Goal: Task Accomplishment & Management: Use online tool/utility

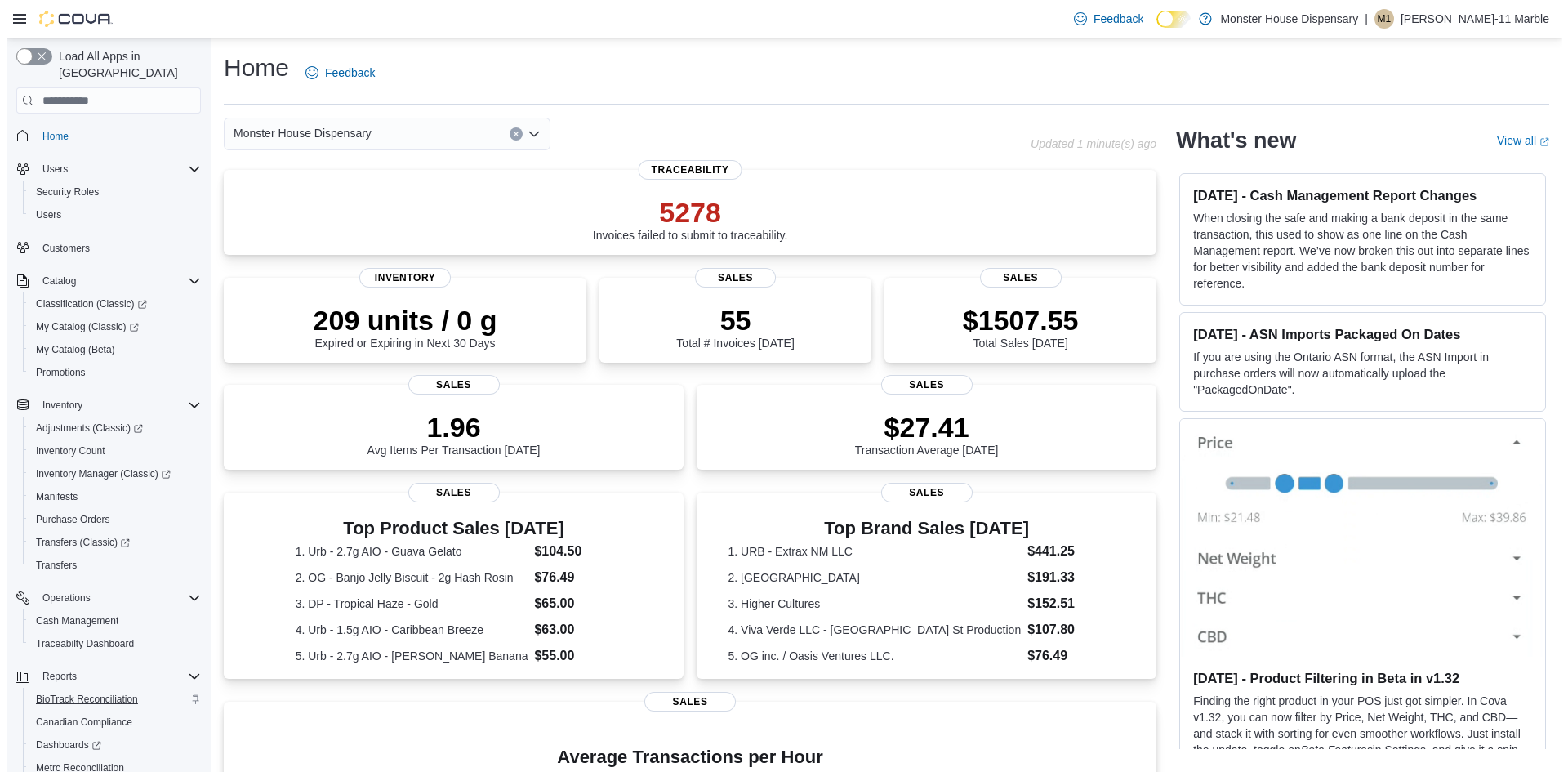
scroll to position [97, 0]
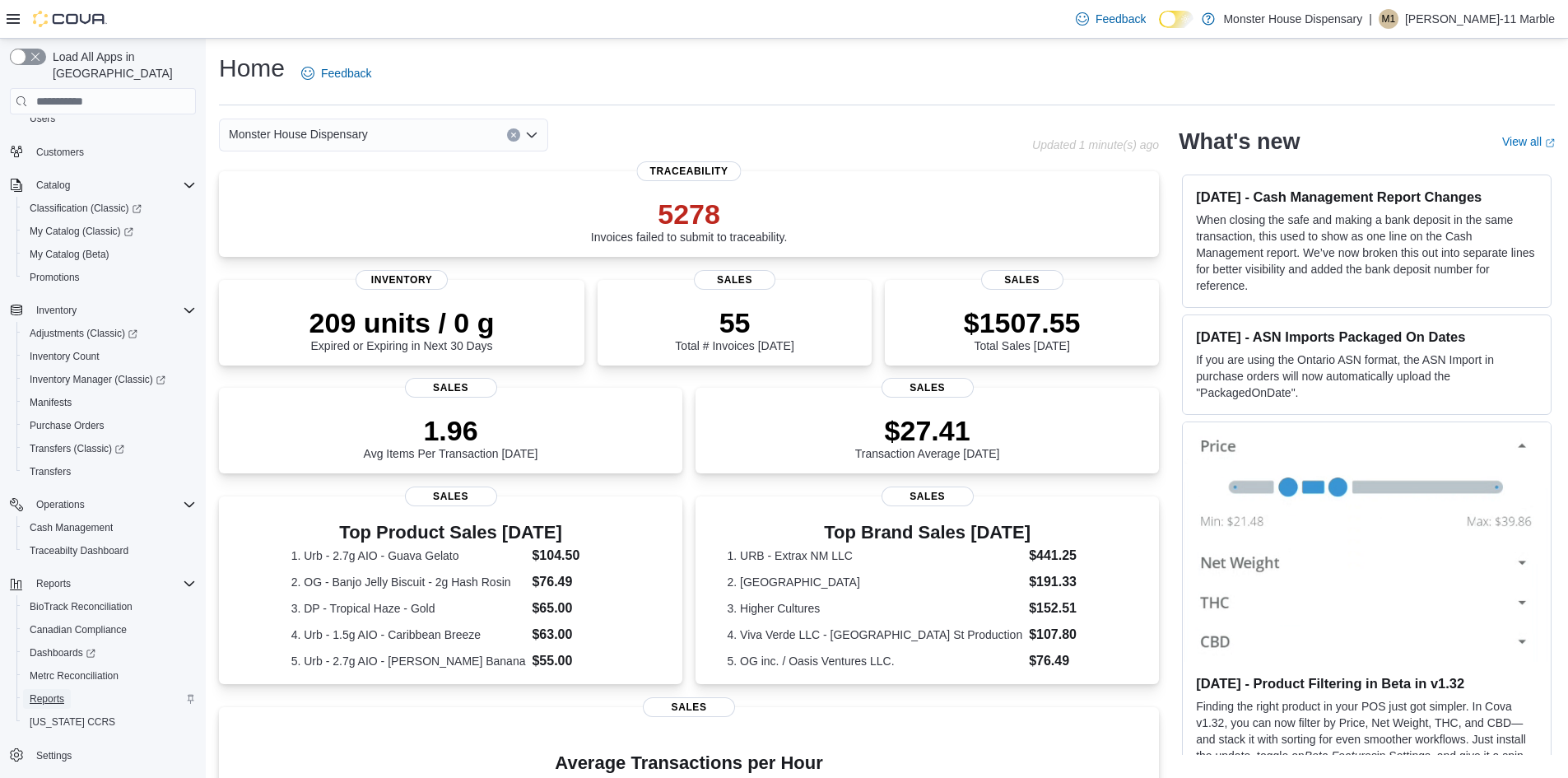
click at [54, 692] on span "Reports" at bounding box center [47, 698] width 34 height 13
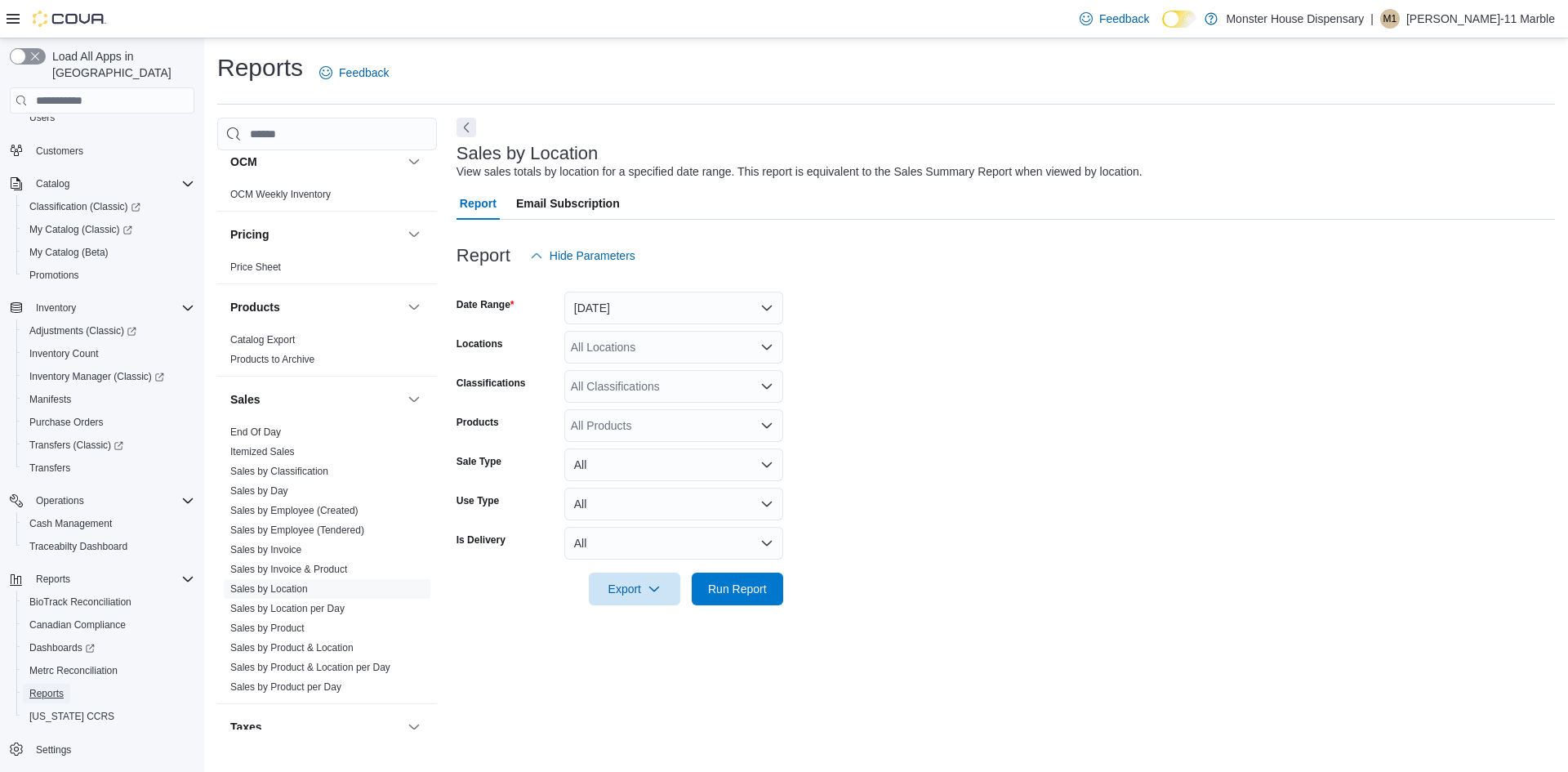
scroll to position [1225, 0]
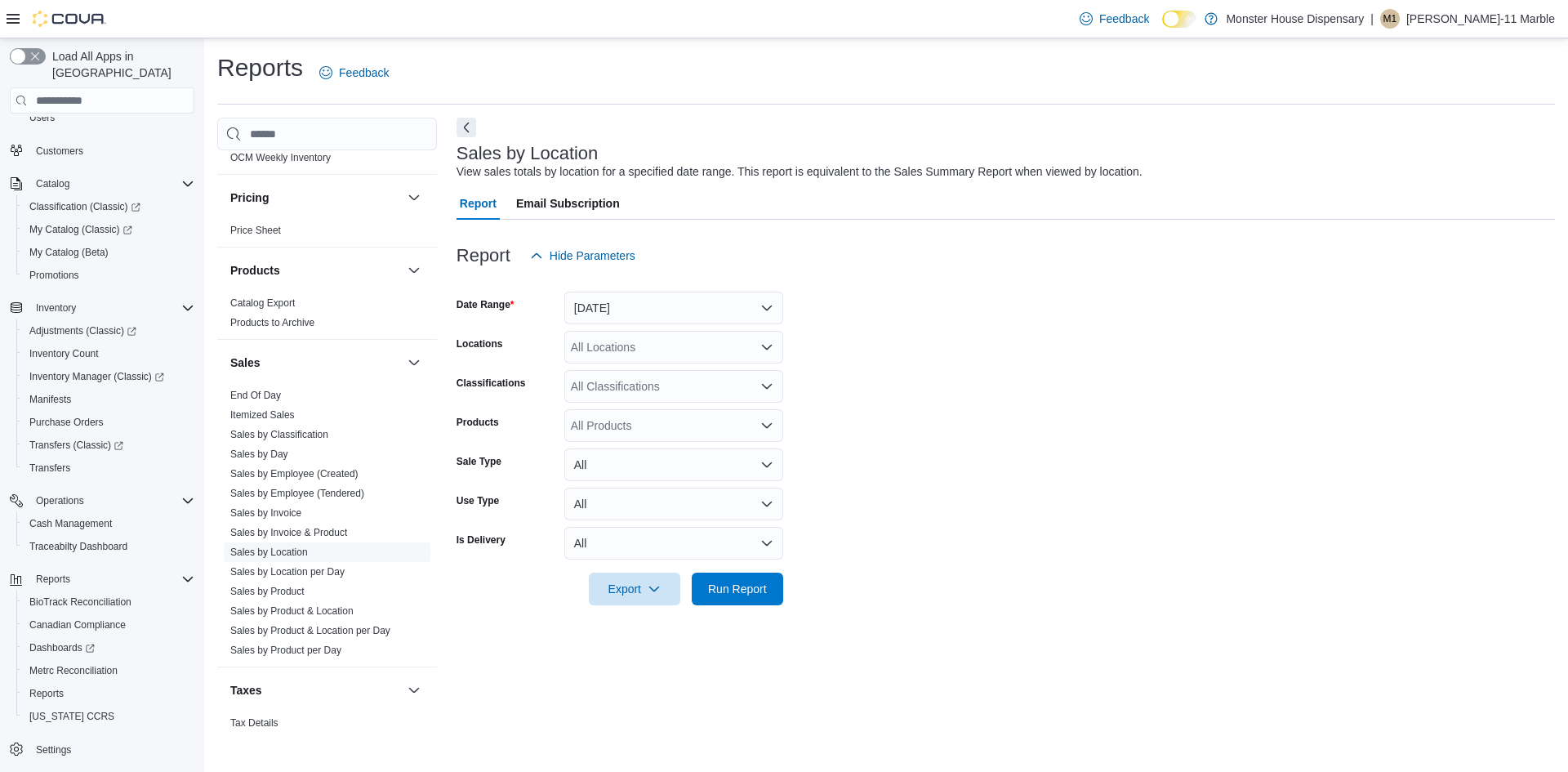
click at [287, 546] on span "Sales by Location" at bounding box center [269, 552] width 78 height 13
click at [693, 311] on button "Yesterday" at bounding box center [673, 307] width 219 height 32
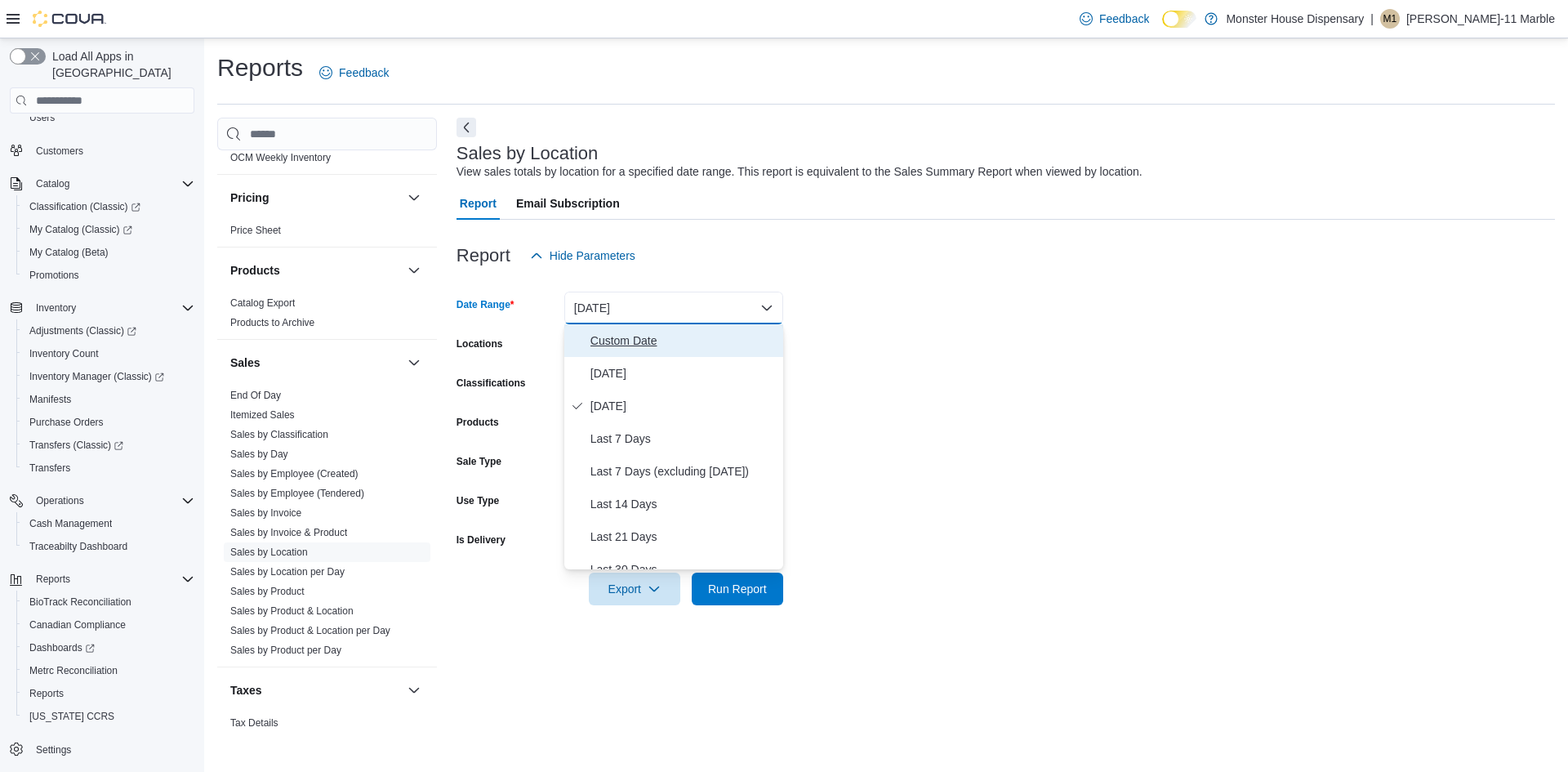
click at [644, 335] on span "Custom Date" at bounding box center [683, 341] width 186 height 19
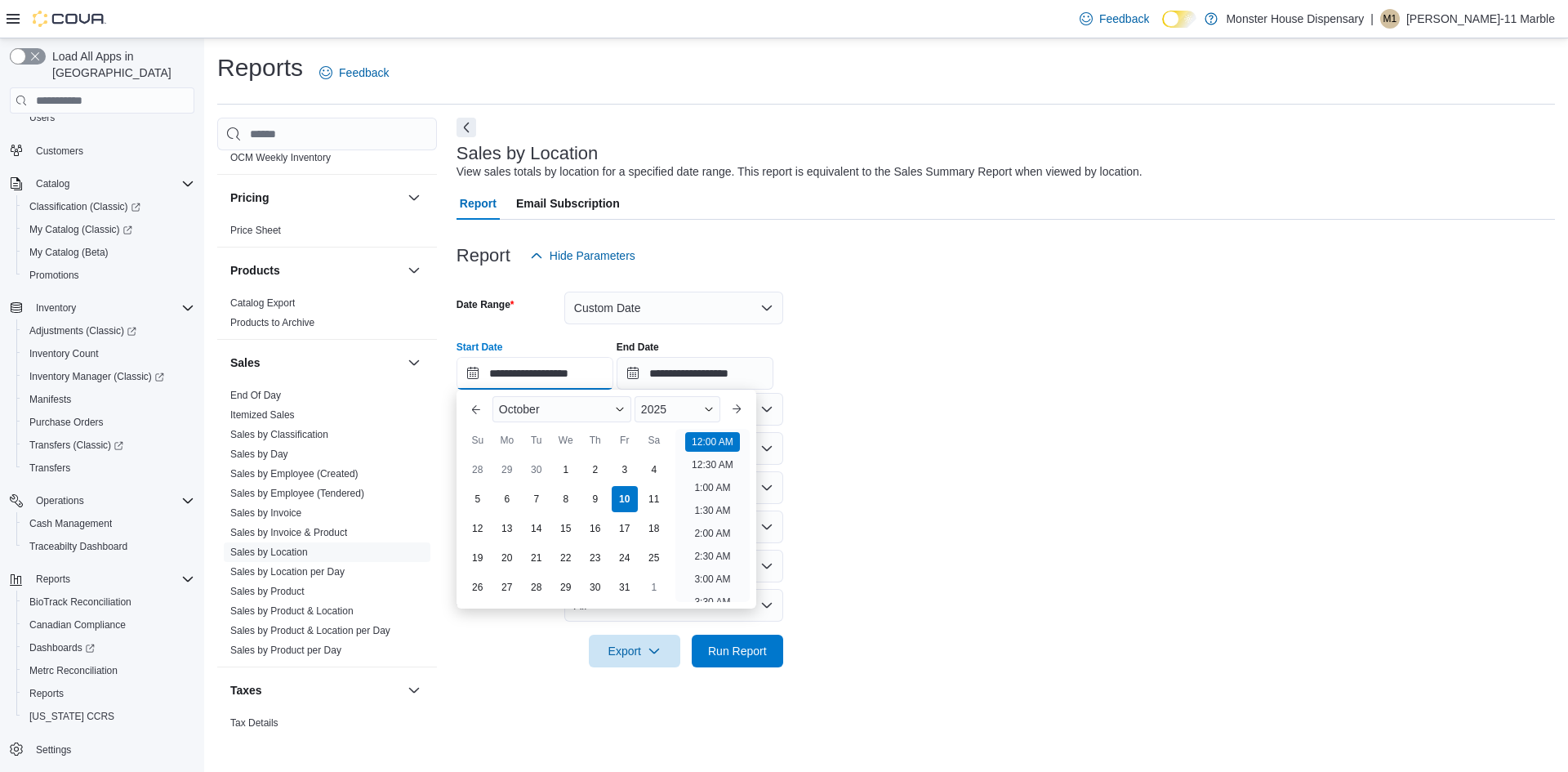
click at [476, 371] on input "**********" at bounding box center [535, 373] width 157 height 32
click at [471, 410] on button "Previous Month" at bounding box center [476, 410] width 26 height 26
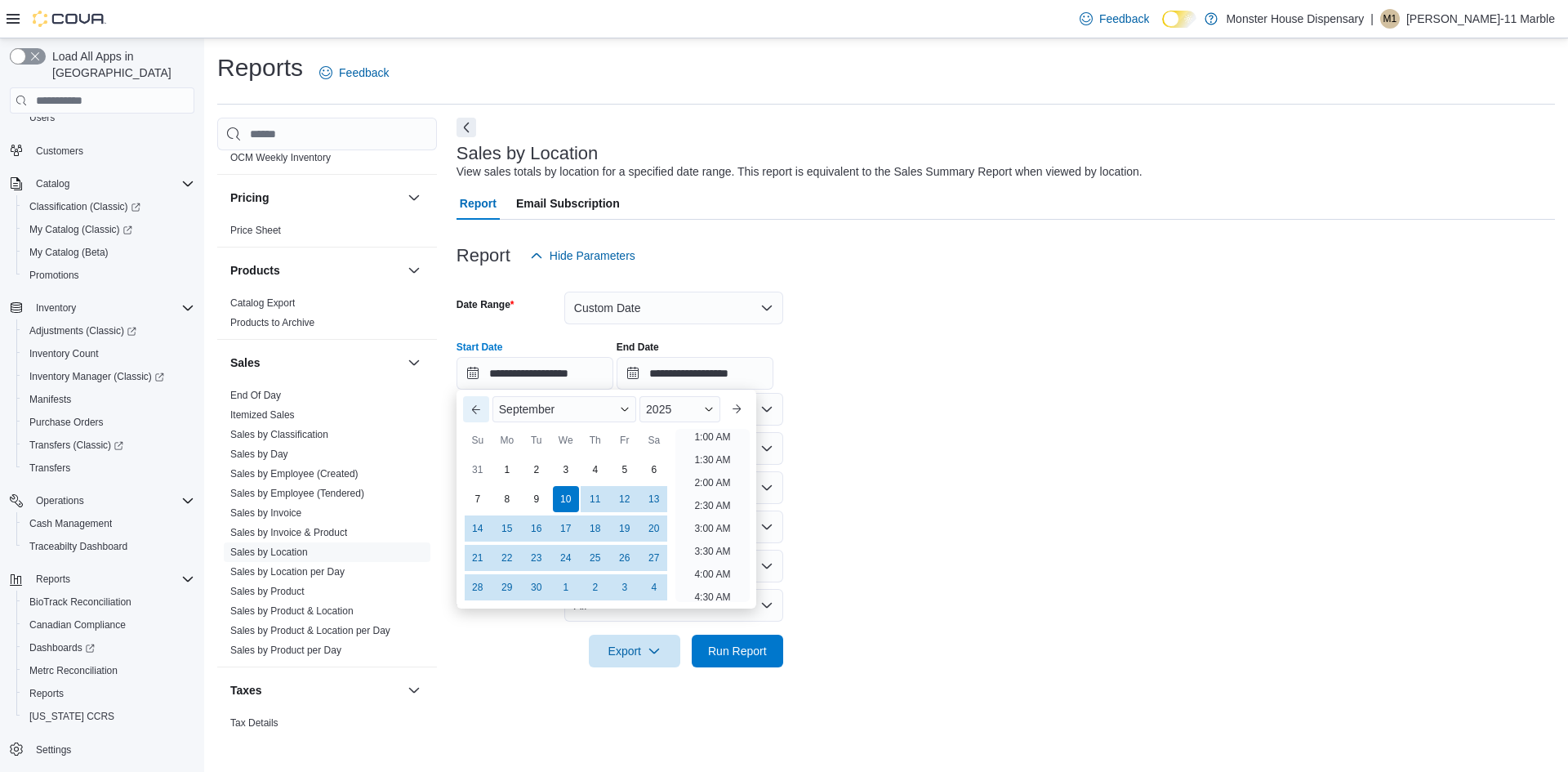
scroll to position [3, 0]
click at [471, 409] on button "Previous Month" at bounding box center [476, 410] width 26 height 26
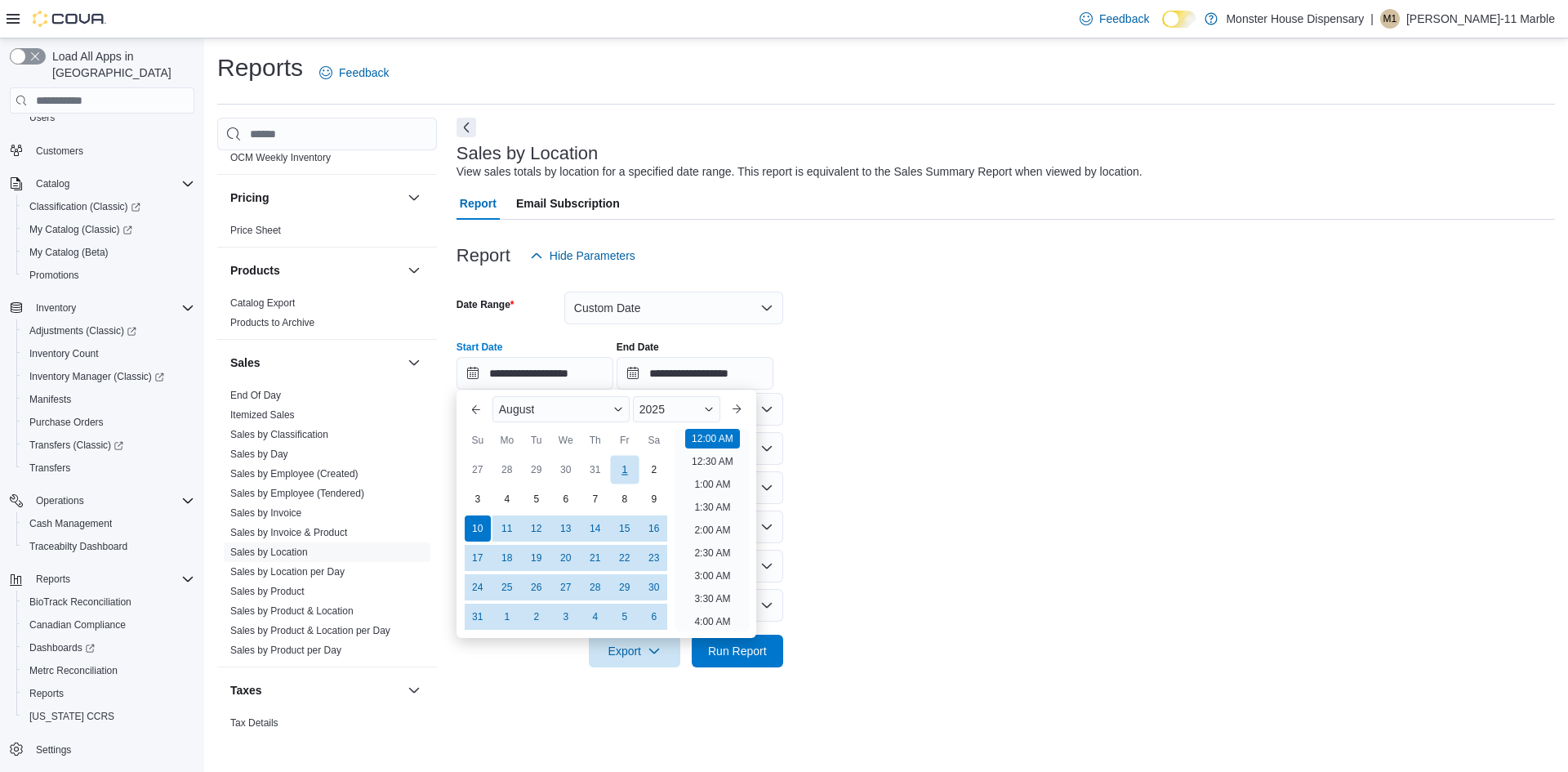
click at [623, 468] on div "1" at bounding box center [625, 470] width 29 height 29
type input "**********"
click at [713, 438] on li "12:00 AM" at bounding box center [713, 438] width 55 height 19
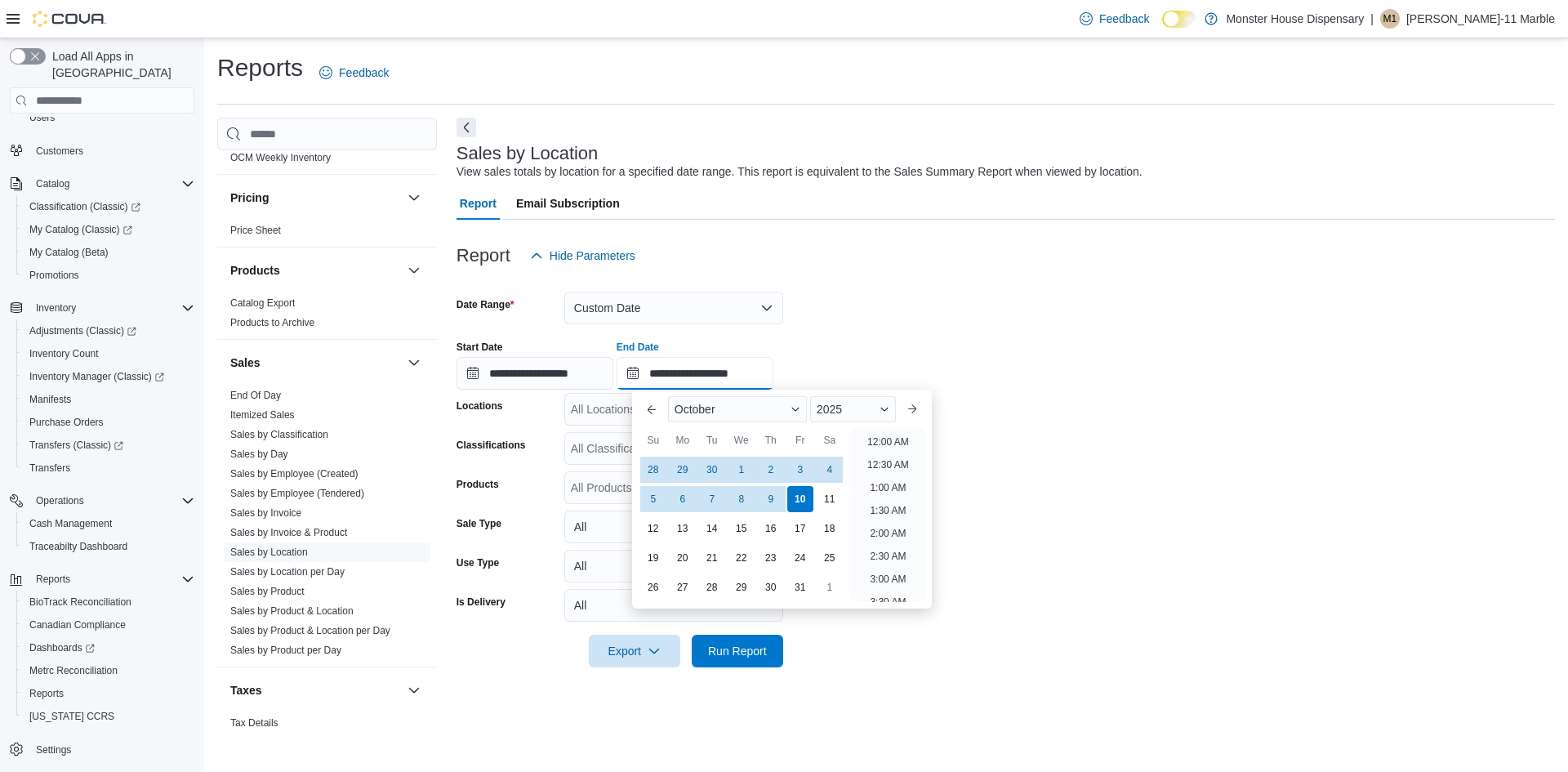
click at [651, 371] on input "**********" at bounding box center [695, 373] width 157 height 32
click at [648, 411] on button "Previous Month" at bounding box center [652, 410] width 26 height 26
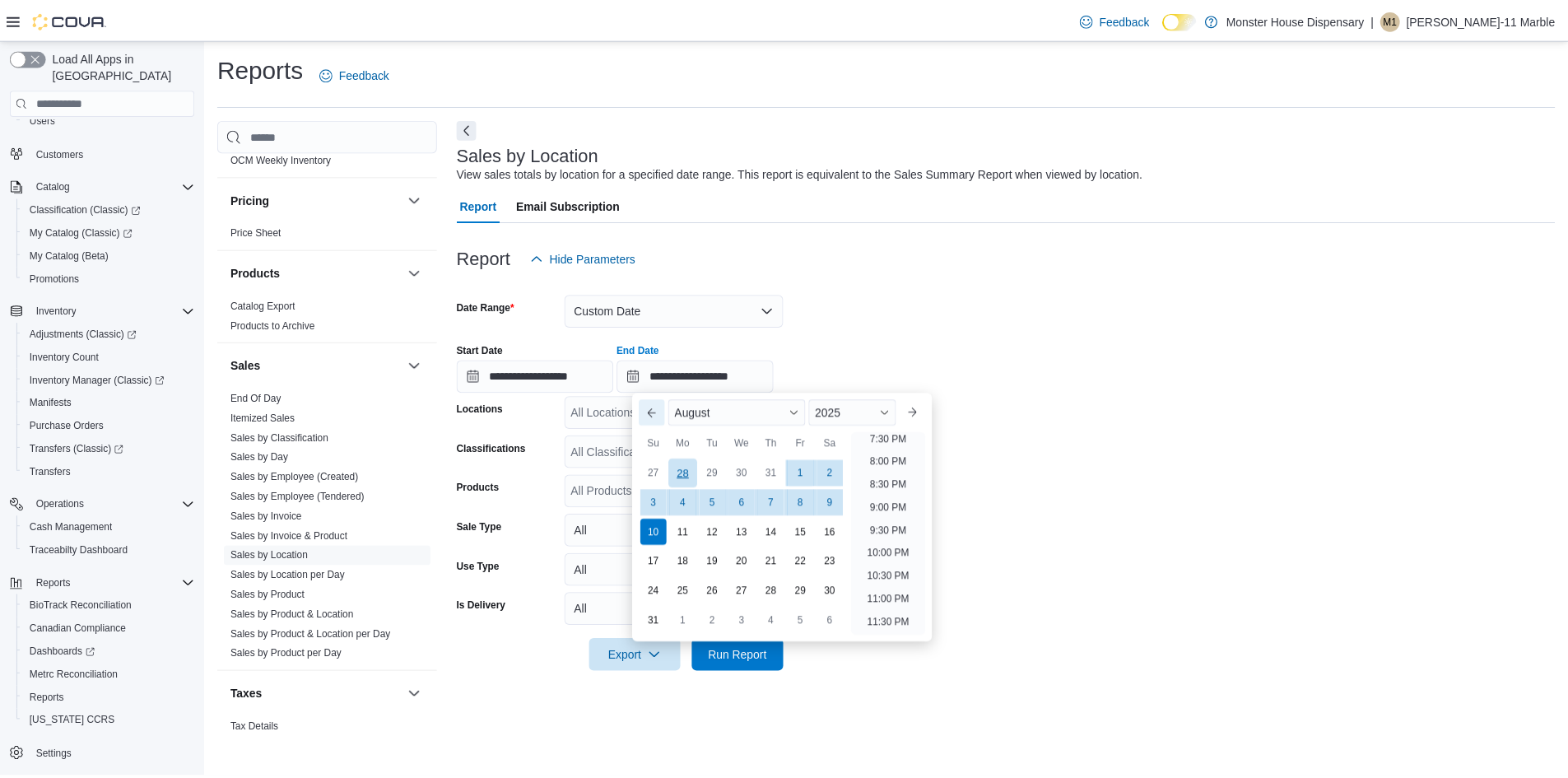
scroll to position [906, 0]
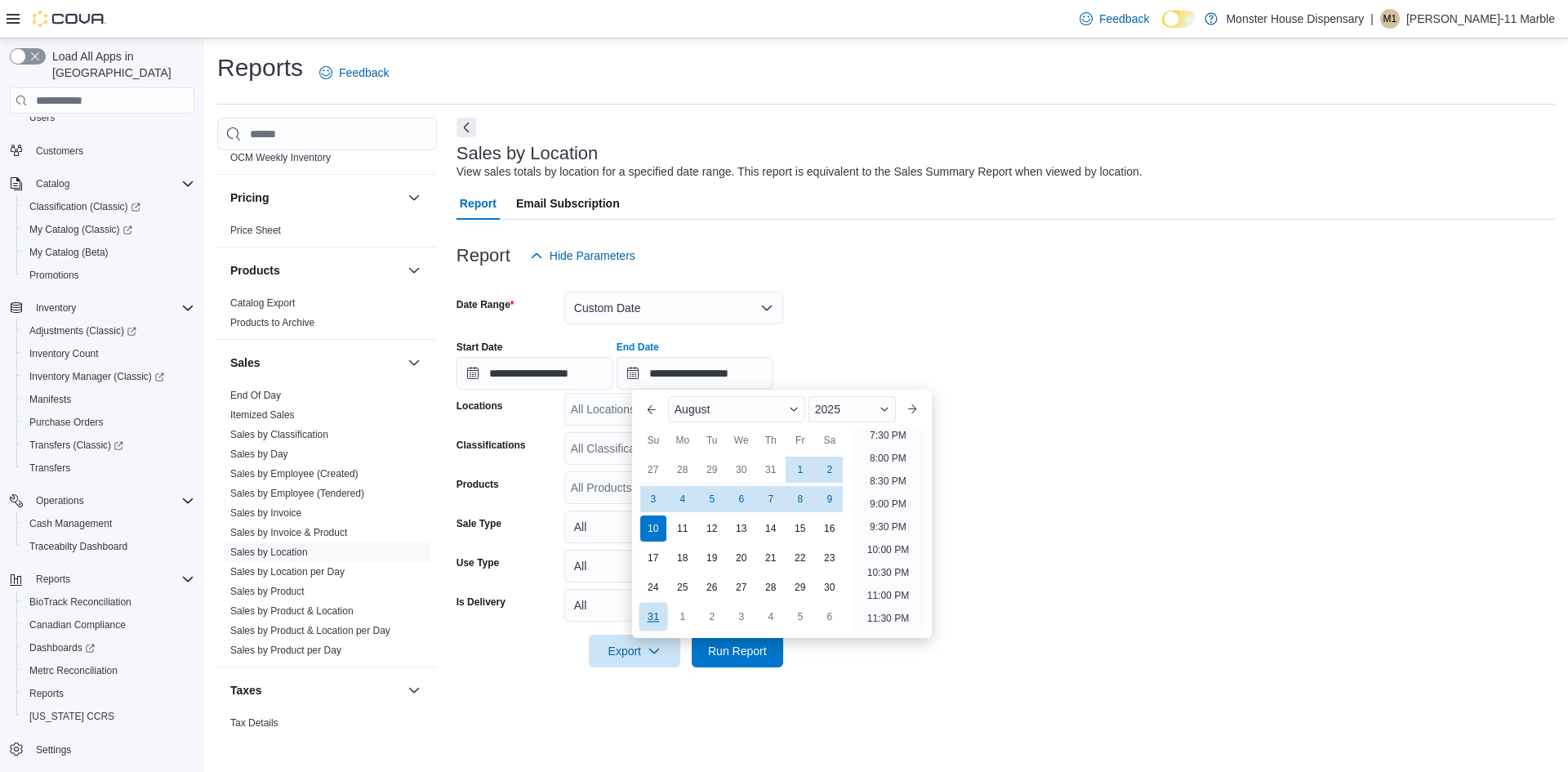
click at [650, 617] on div "31" at bounding box center [653, 617] width 29 height 29
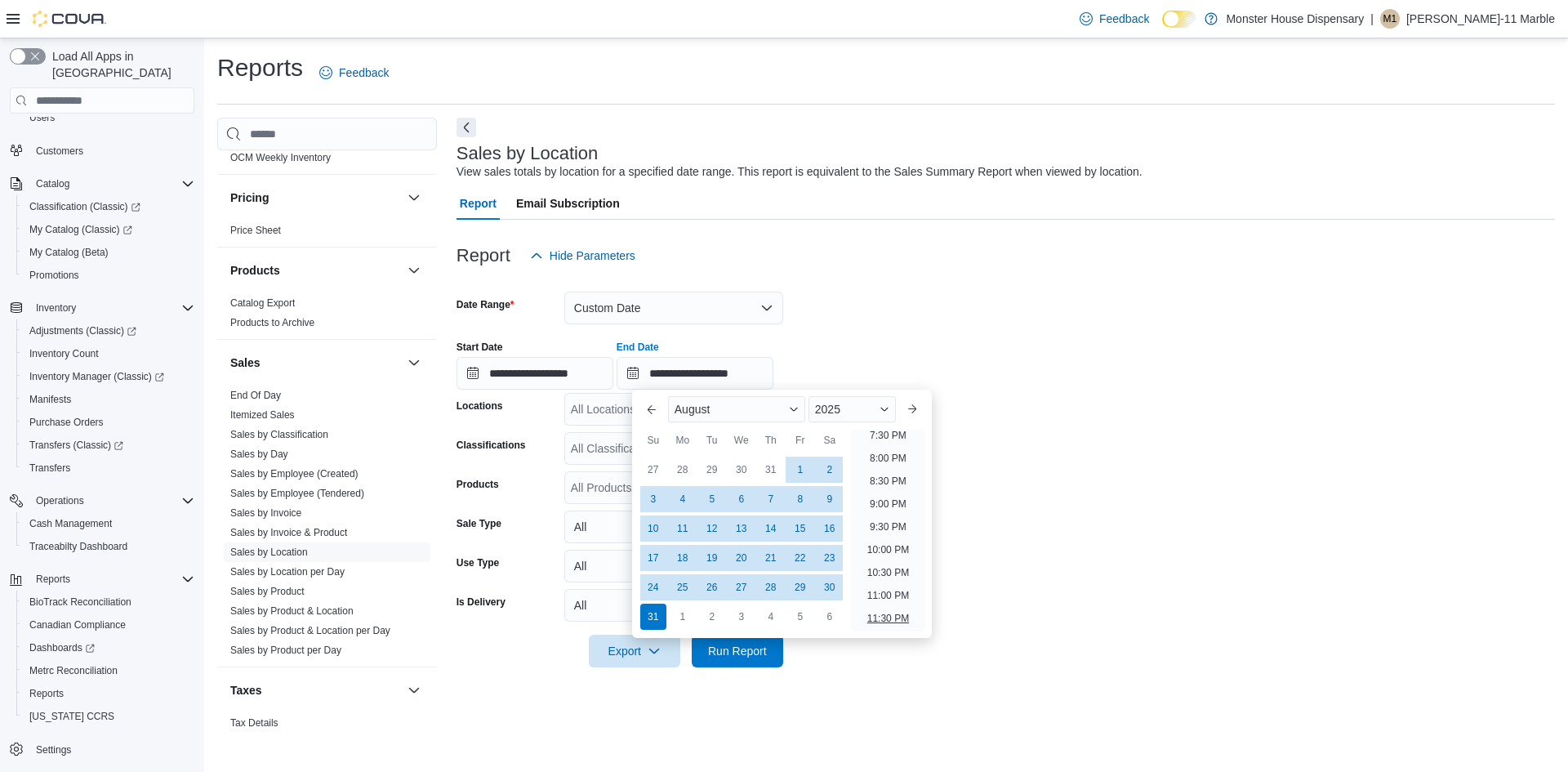
click at [884, 617] on li "11:30 PM" at bounding box center [888, 618] width 55 height 19
type input "**********"
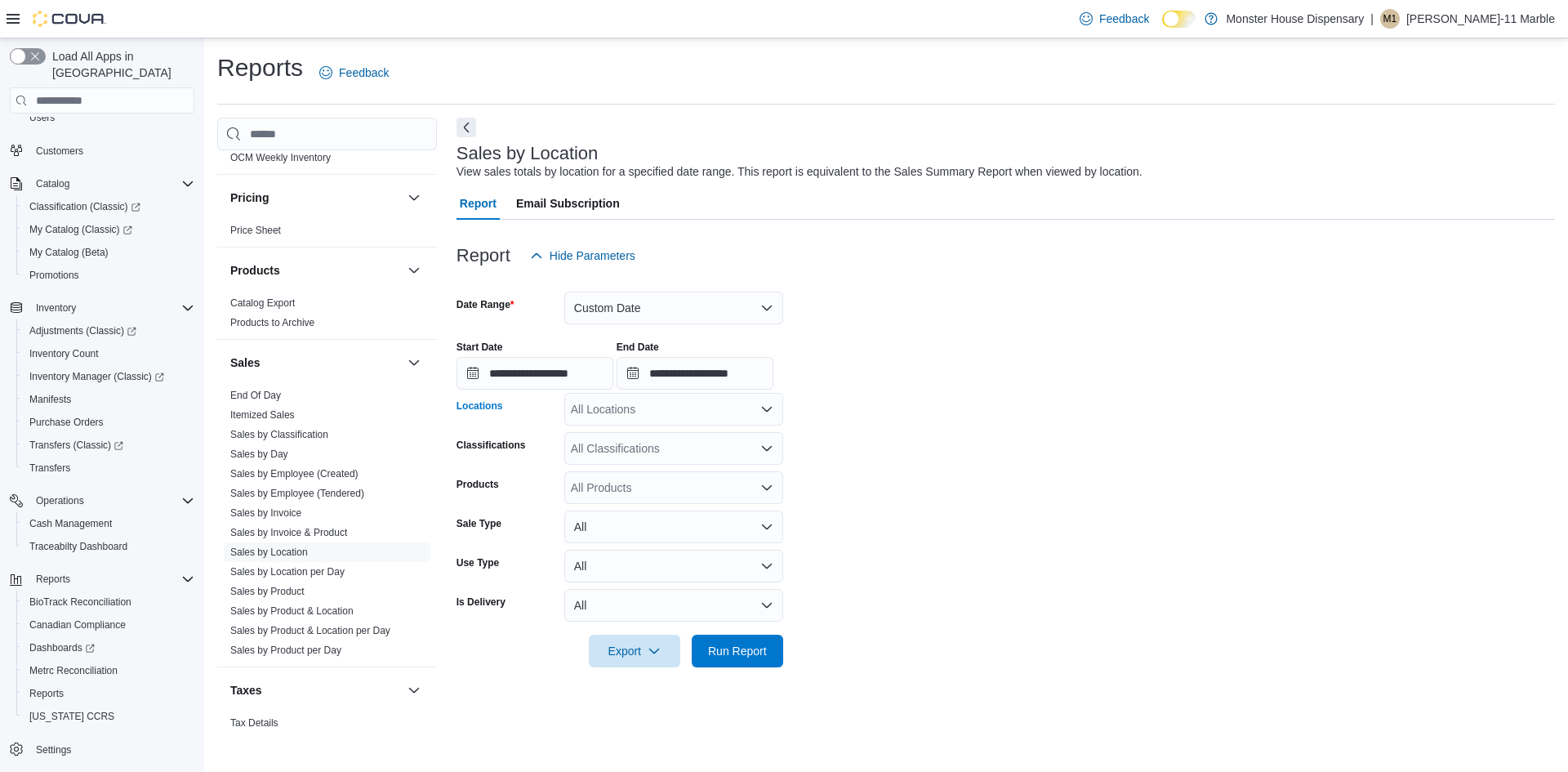
click at [771, 409] on icon "Open list of options" at bounding box center [767, 409] width 13 height 13
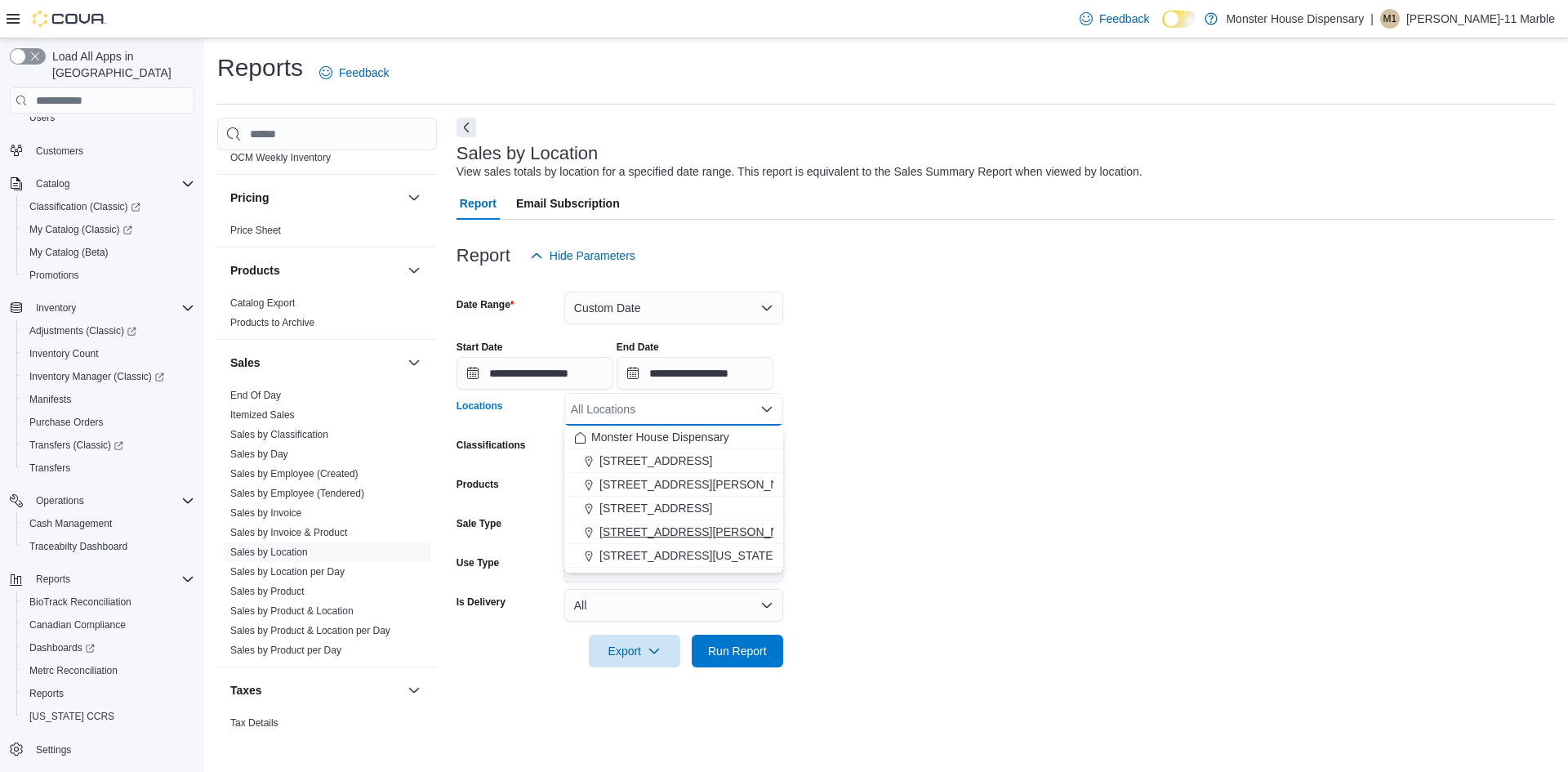
click at [671, 526] on span "412 Mechem Rd" at bounding box center [703, 531] width 208 height 17
drag, startPoint x: 736, startPoint y: 643, endPoint x: 922, endPoint y: 669, distance: 187.8
click at [736, 644] on span "Run Report" at bounding box center [737, 651] width 59 height 17
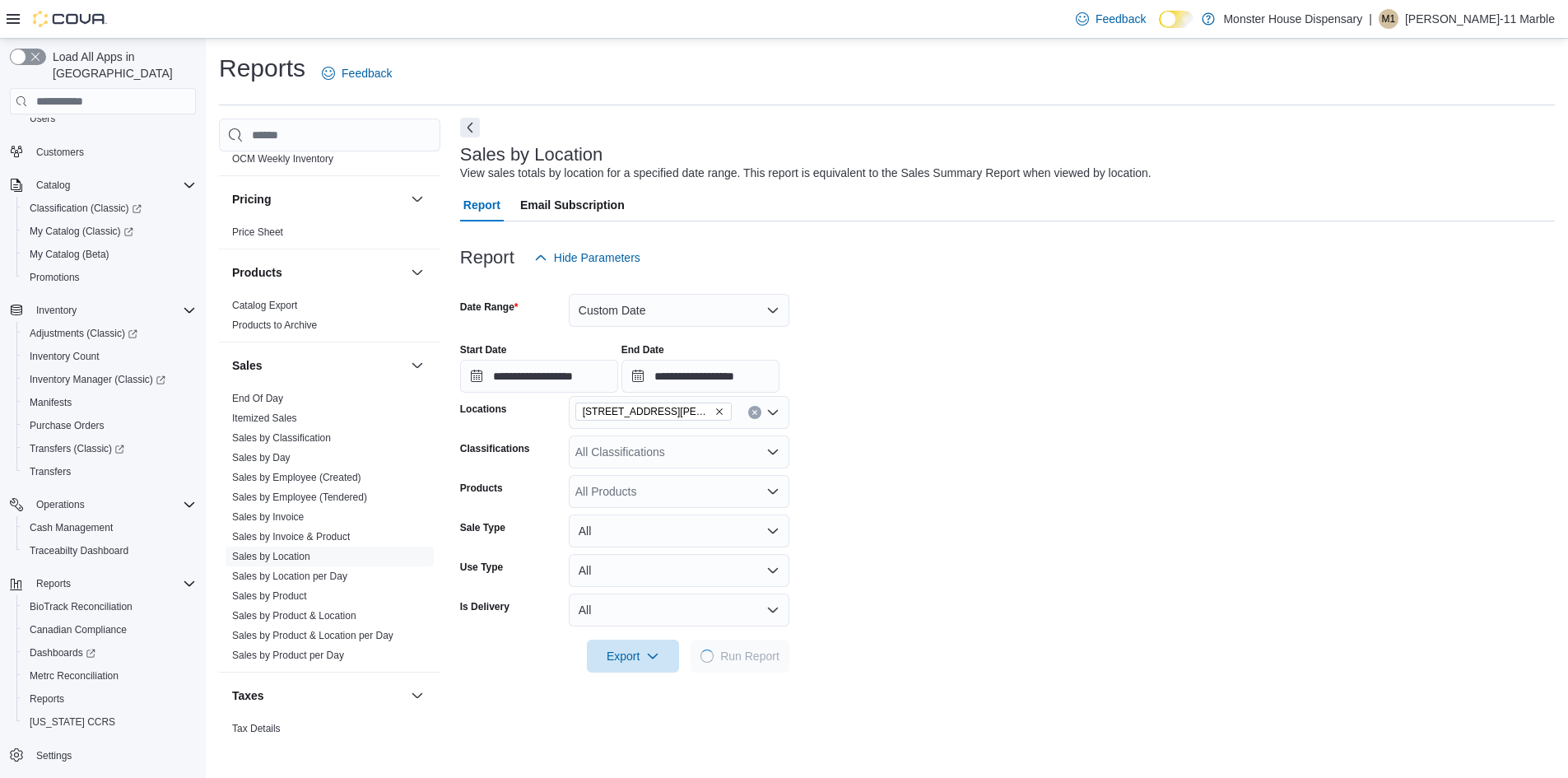
click at [465, 131] on button "Next" at bounding box center [470, 128] width 19 height 19
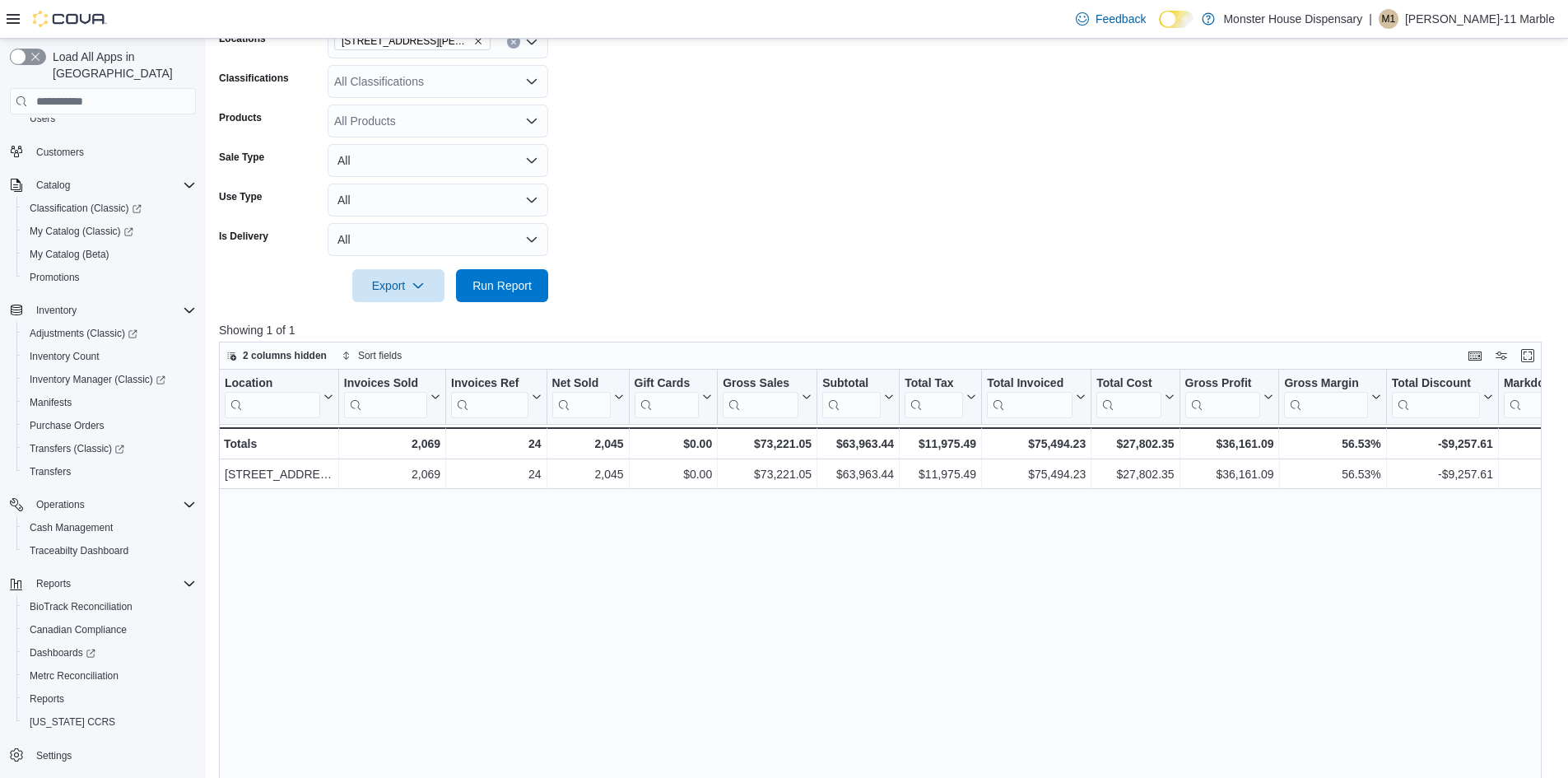
scroll to position [247, 0]
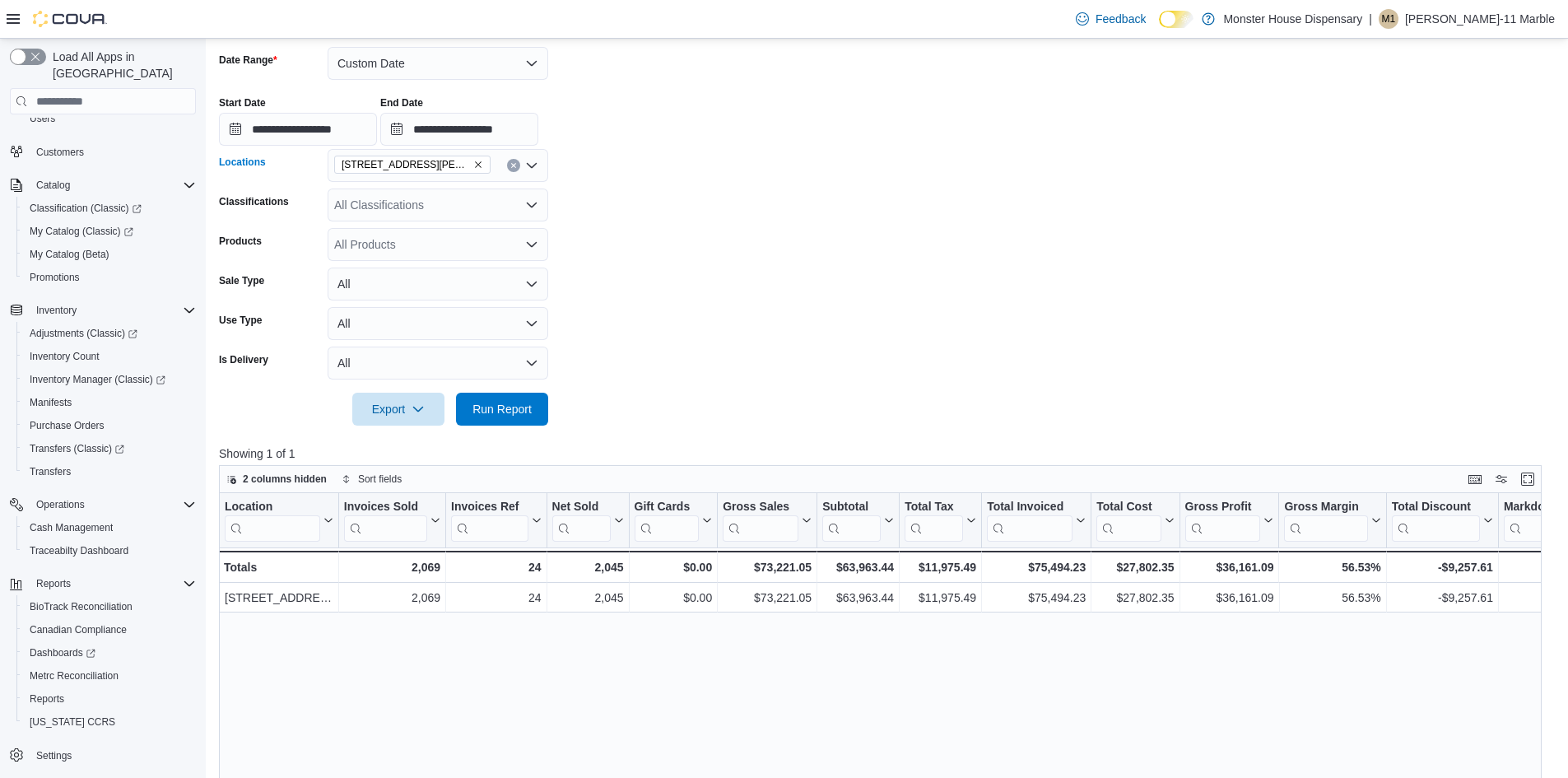
click at [530, 165] on icon "Open list of options" at bounding box center [532, 165] width 13 height 13
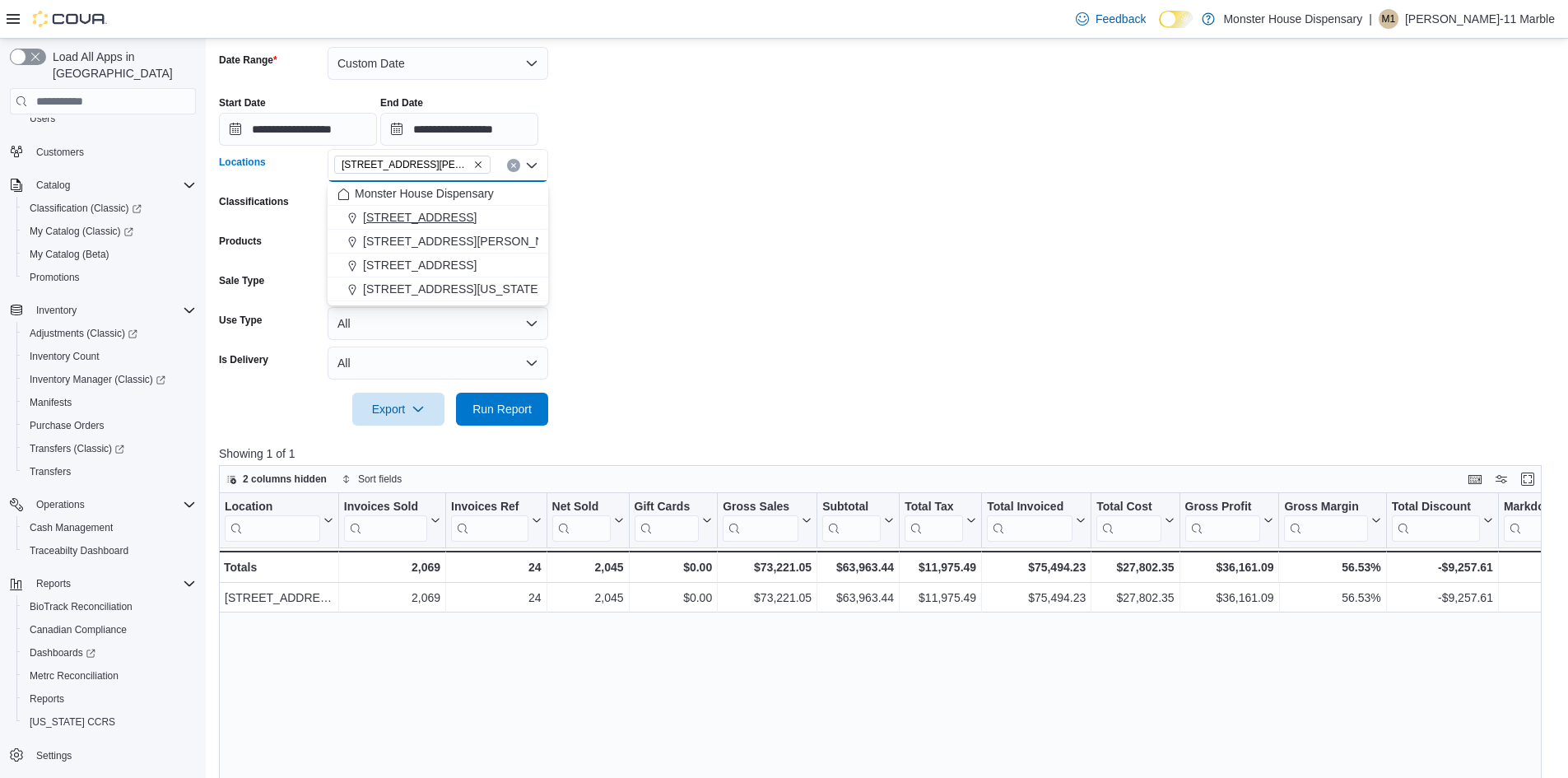
click at [451, 219] on span "1275 W. Picacho Ave" at bounding box center [419, 217] width 114 height 17
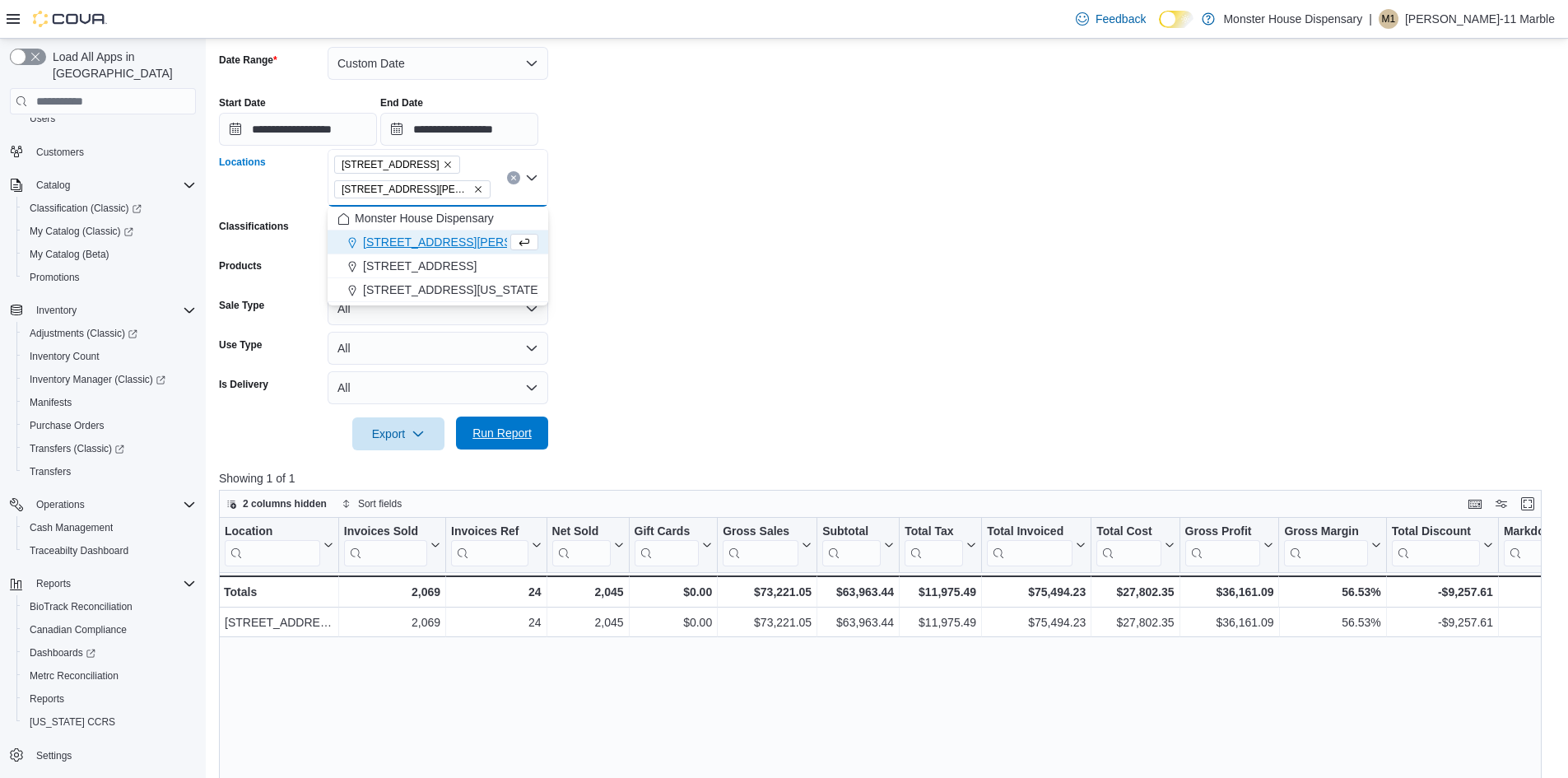
click at [525, 442] on span "Run Report" at bounding box center [502, 432] width 72 height 33
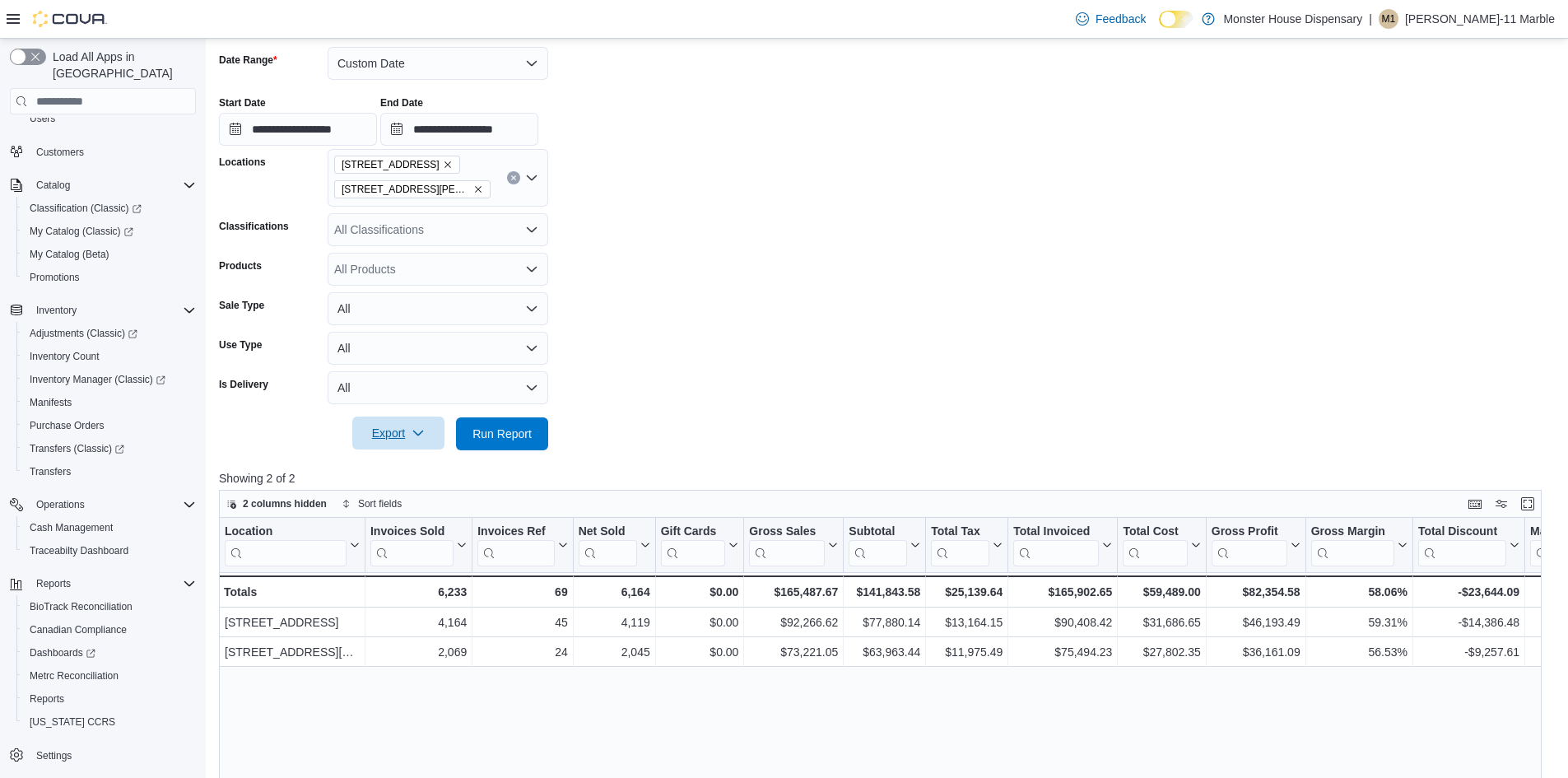
click at [396, 432] on span "Export" at bounding box center [398, 432] width 72 height 33
click at [428, 473] on span "Export to Excel" at bounding box center [401, 466] width 74 height 13
